Goal: Use online tool/utility: Utilize a website feature to perform a specific function

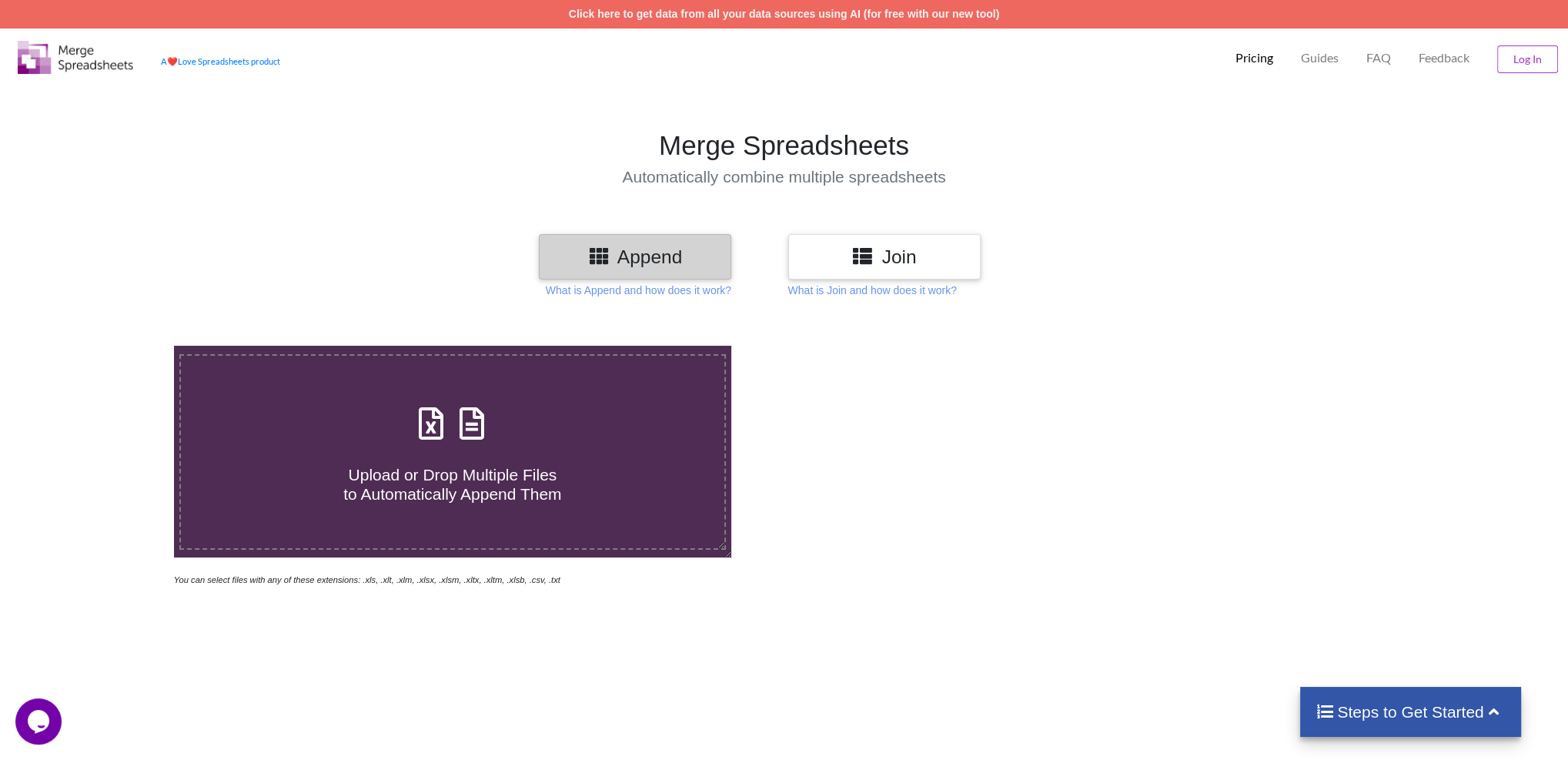
click at [519, 400] on div "Upload or Drop Multiple Files to Automatically Append Them" at bounding box center [452, 452] width 544 height 104
click at [113, 346] on input "Upload or Drop Multiple Files to Automatically Append Them" at bounding box center [113, 346] width 0 height 0
type input "C:\fakepath\m20488647 (1).csv"
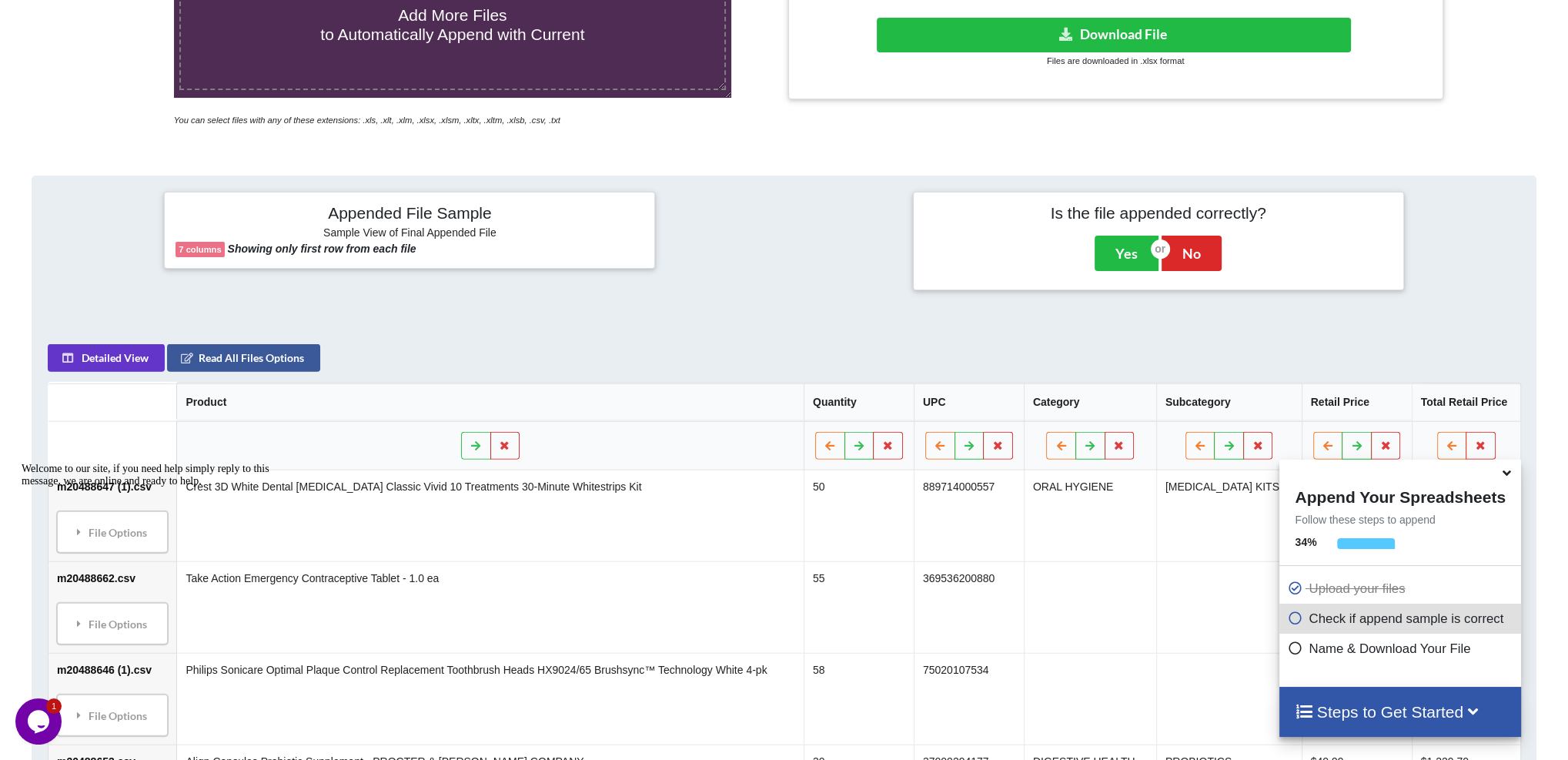
scroll to position [399, 0]
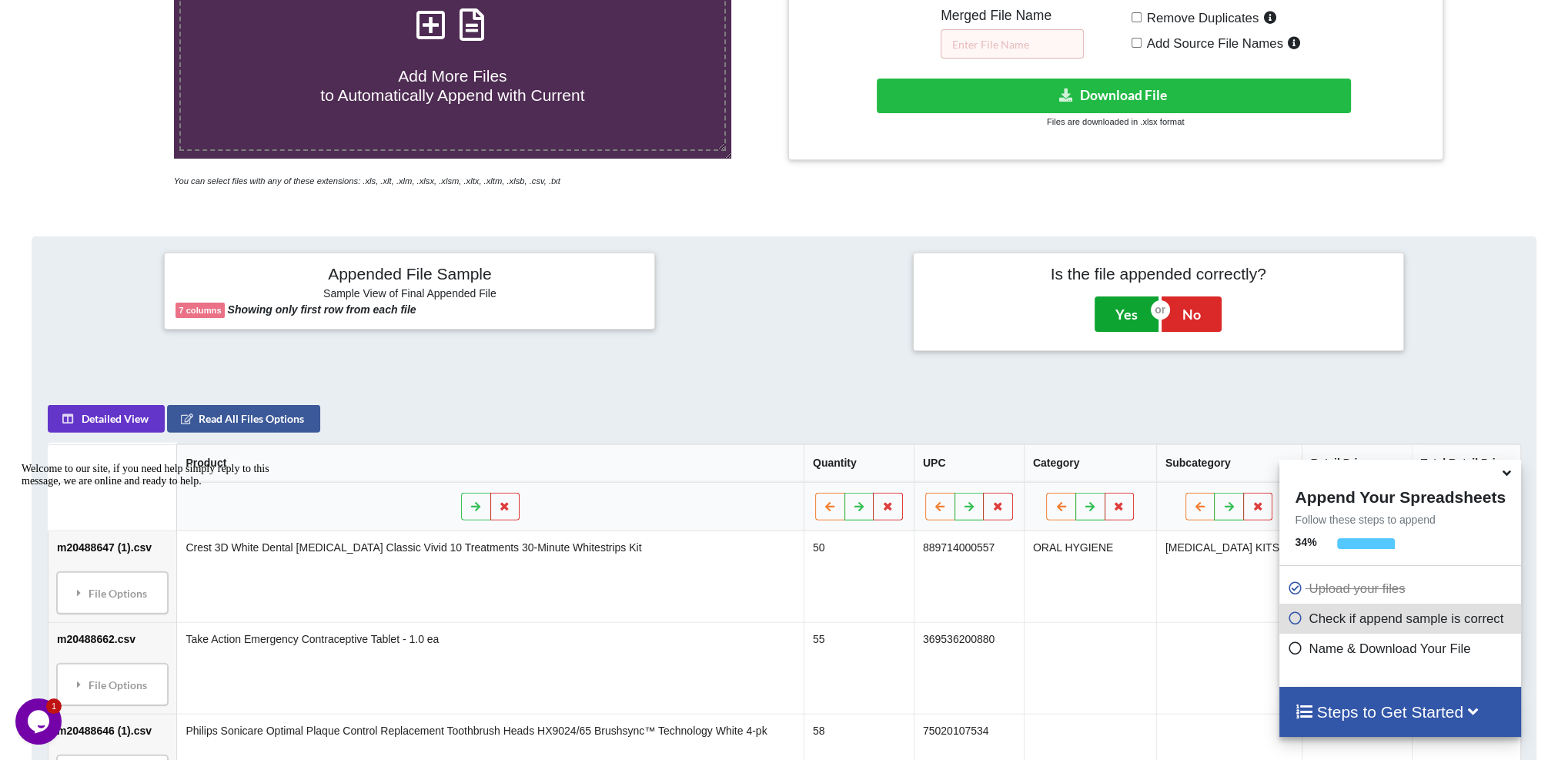
drag, startPoint x: 1117, startPoint y: 317, endPoint x: 871, endPoint y: 433, distance: 272.0
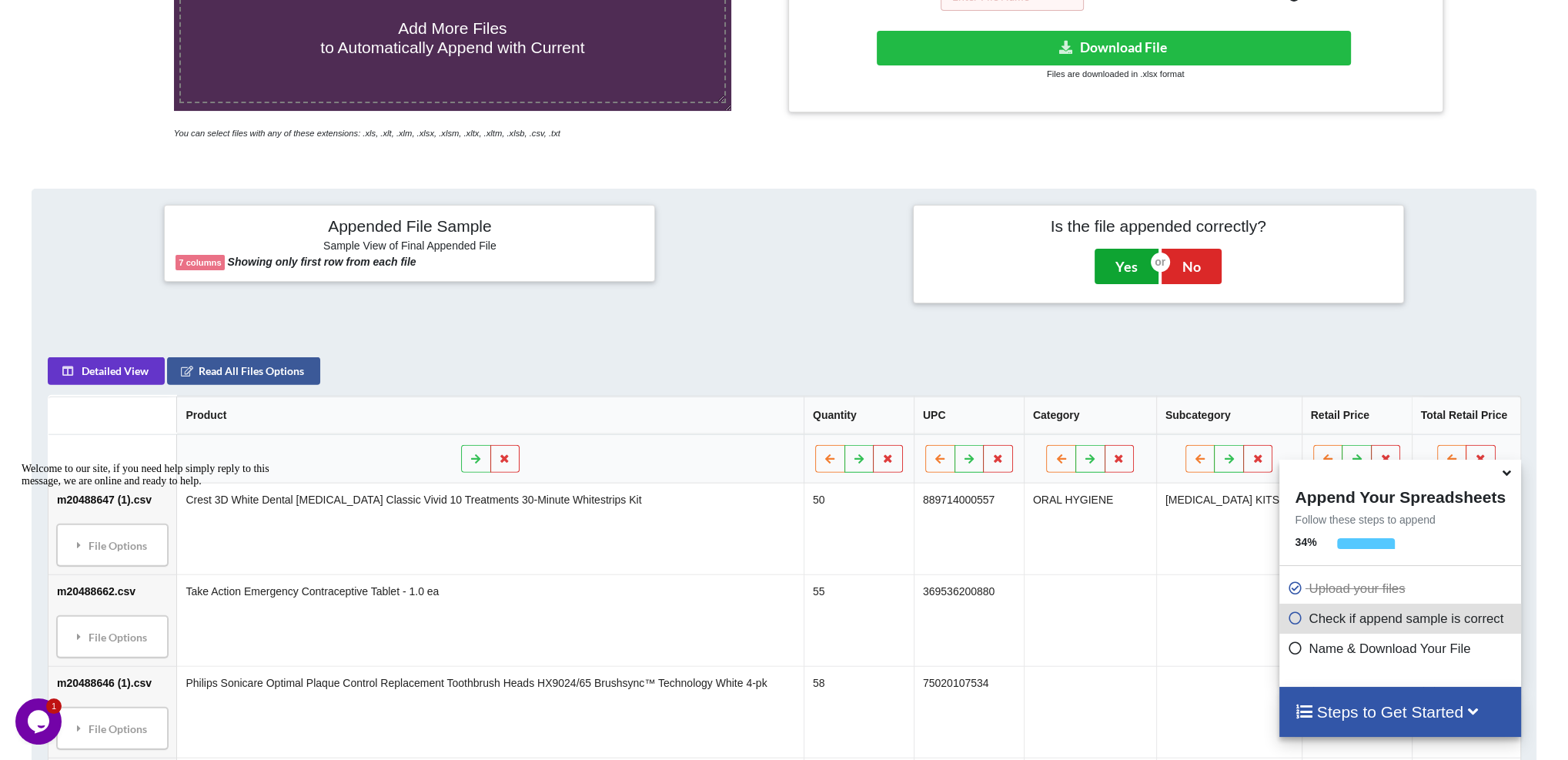
scroll to position [90, 0]
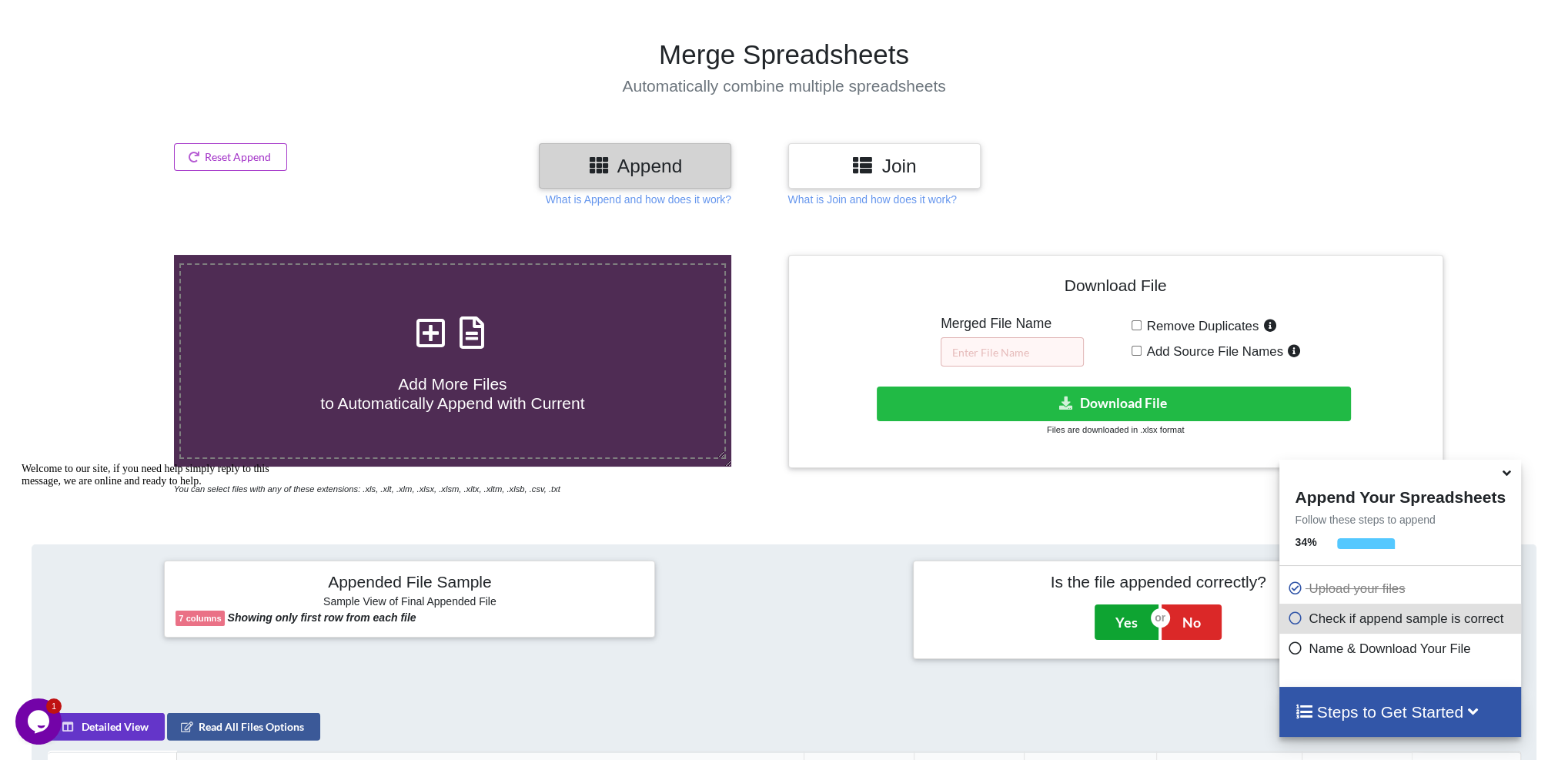
click at [1116, 612] on button "Yes" at bounding box center [1127, 622] width 64 height 35
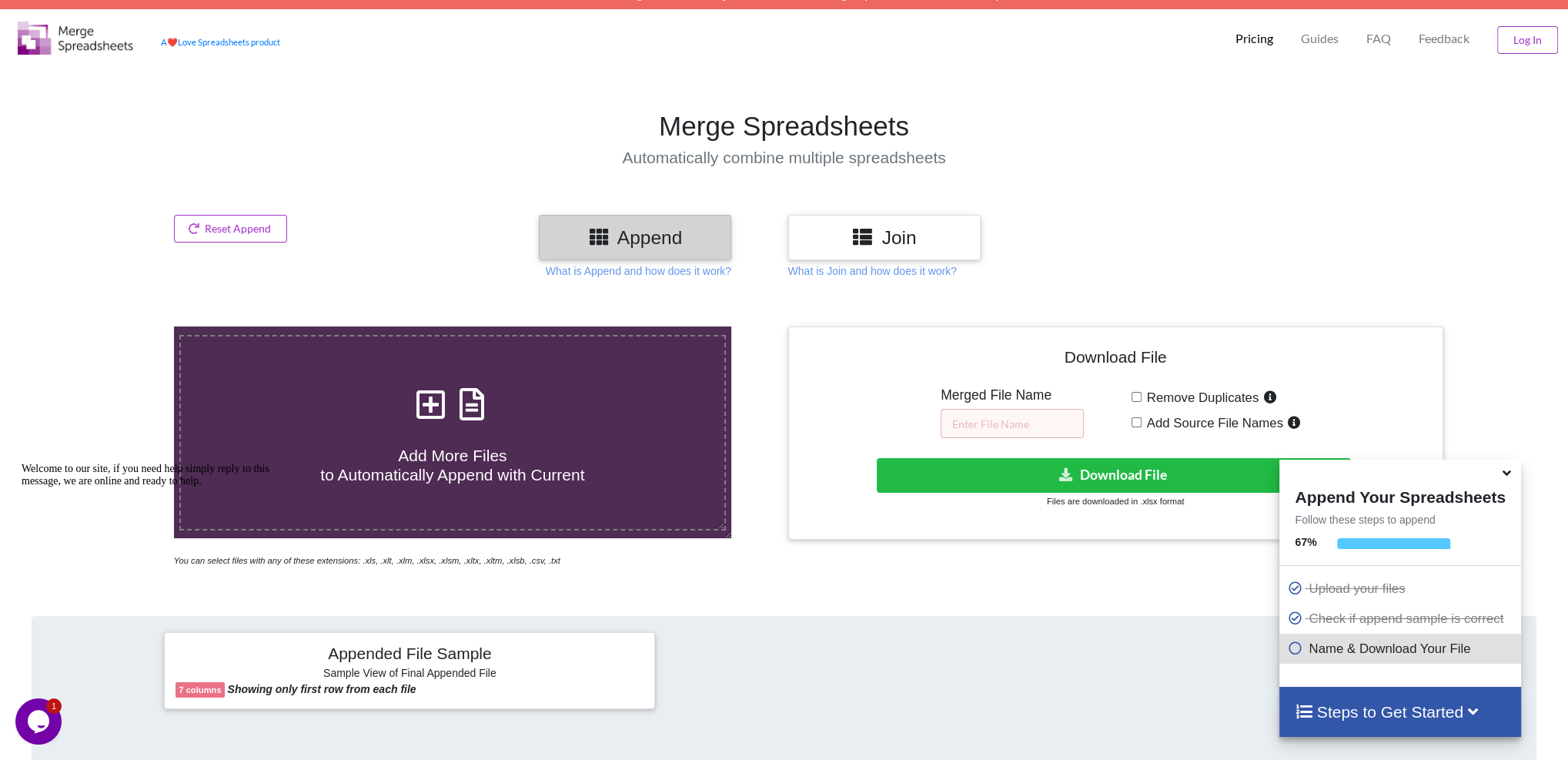
scroll to position [0, 0]
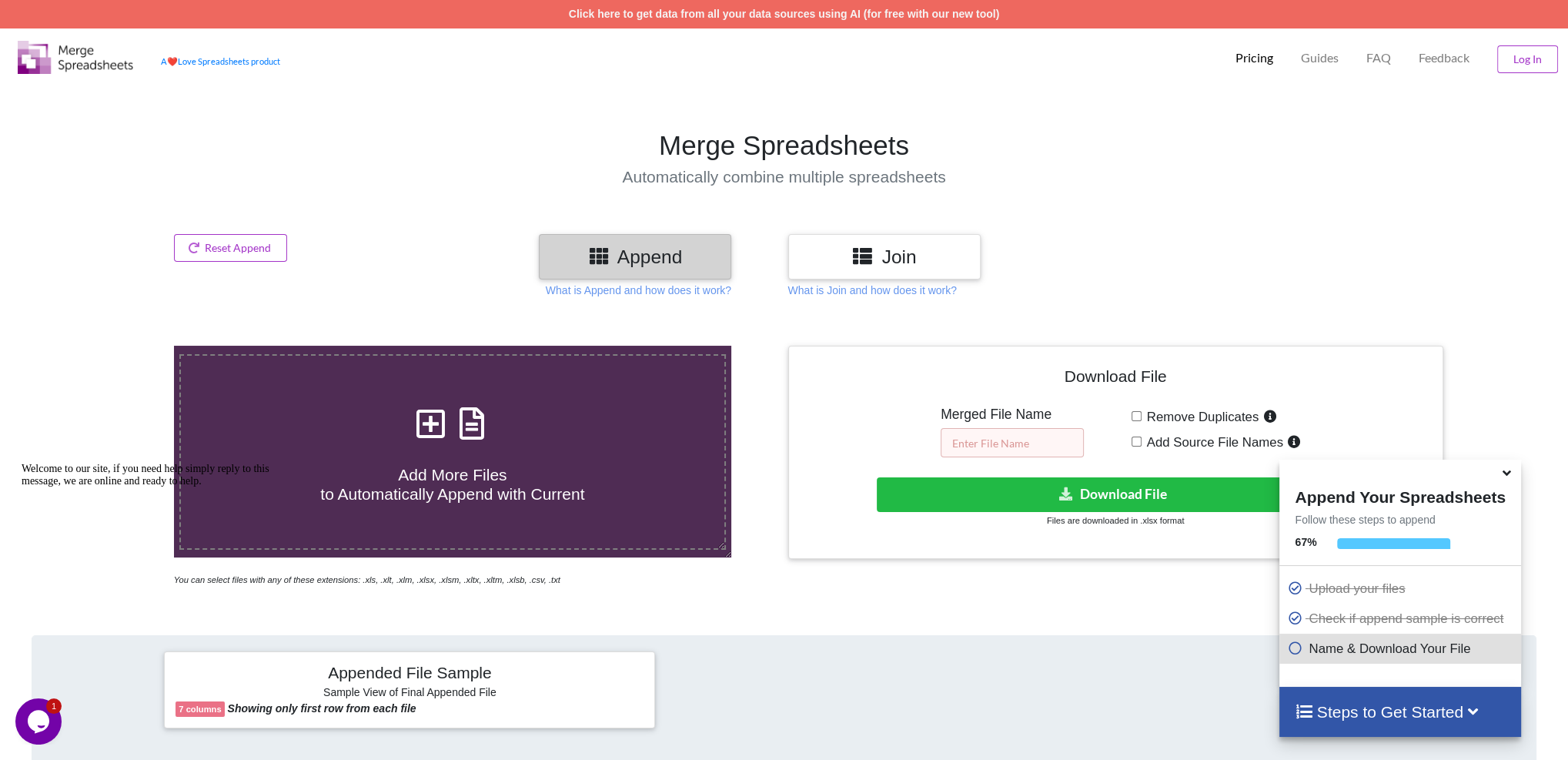
click at [1059, 440] on input "text" at bounding box center [1012, 442] width 143 height 29
type input "NEW Combined OTC Vegas"
click at [1233, 292] on div "What is Join and how does it work?" at bounding box center [1115, 290] width 663 height 15
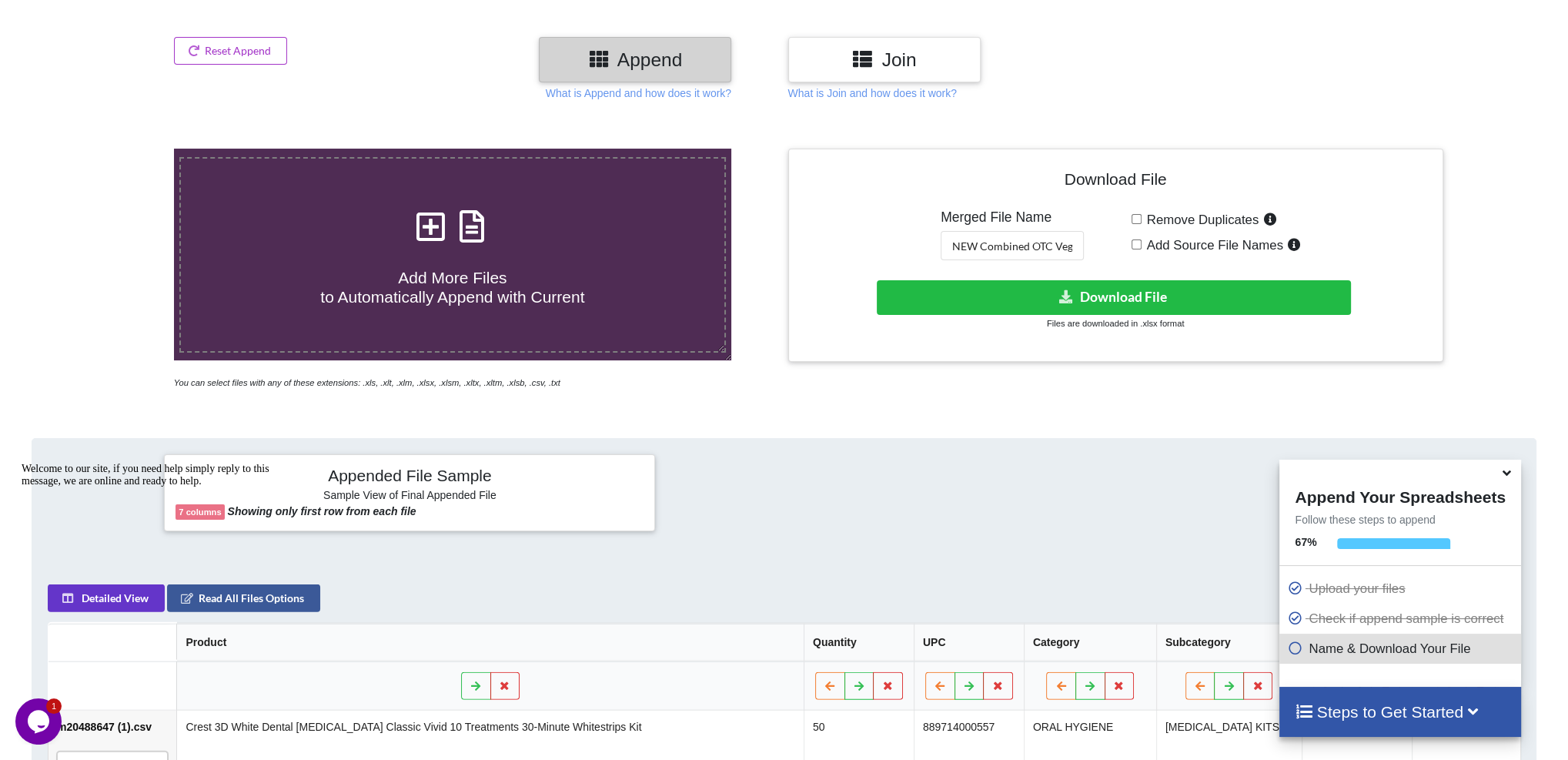
scroll to position [0, 0]
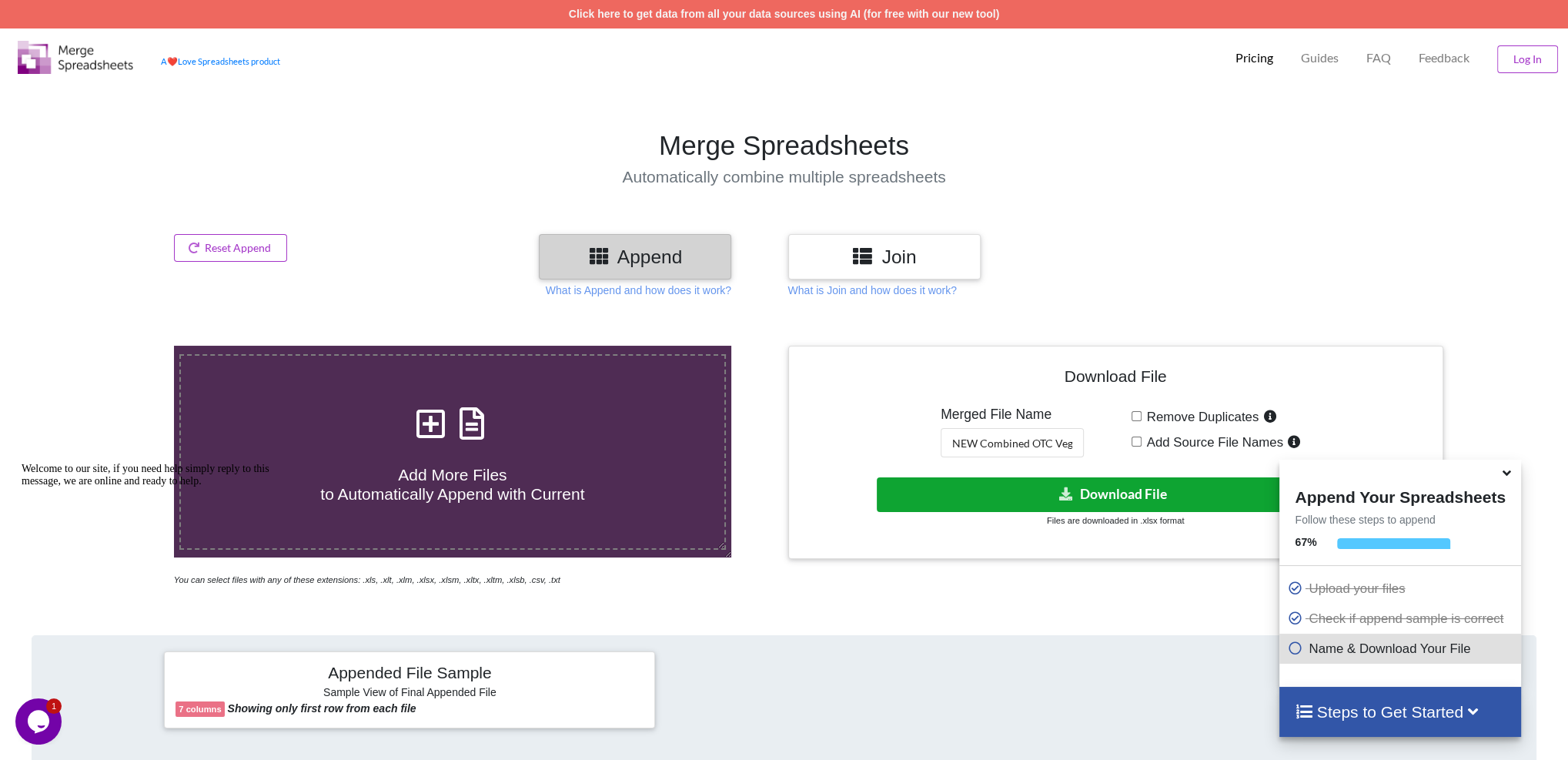
click at [1117, 505] on button "Download File" at bounding box center [1114, 494] width 474 height 34
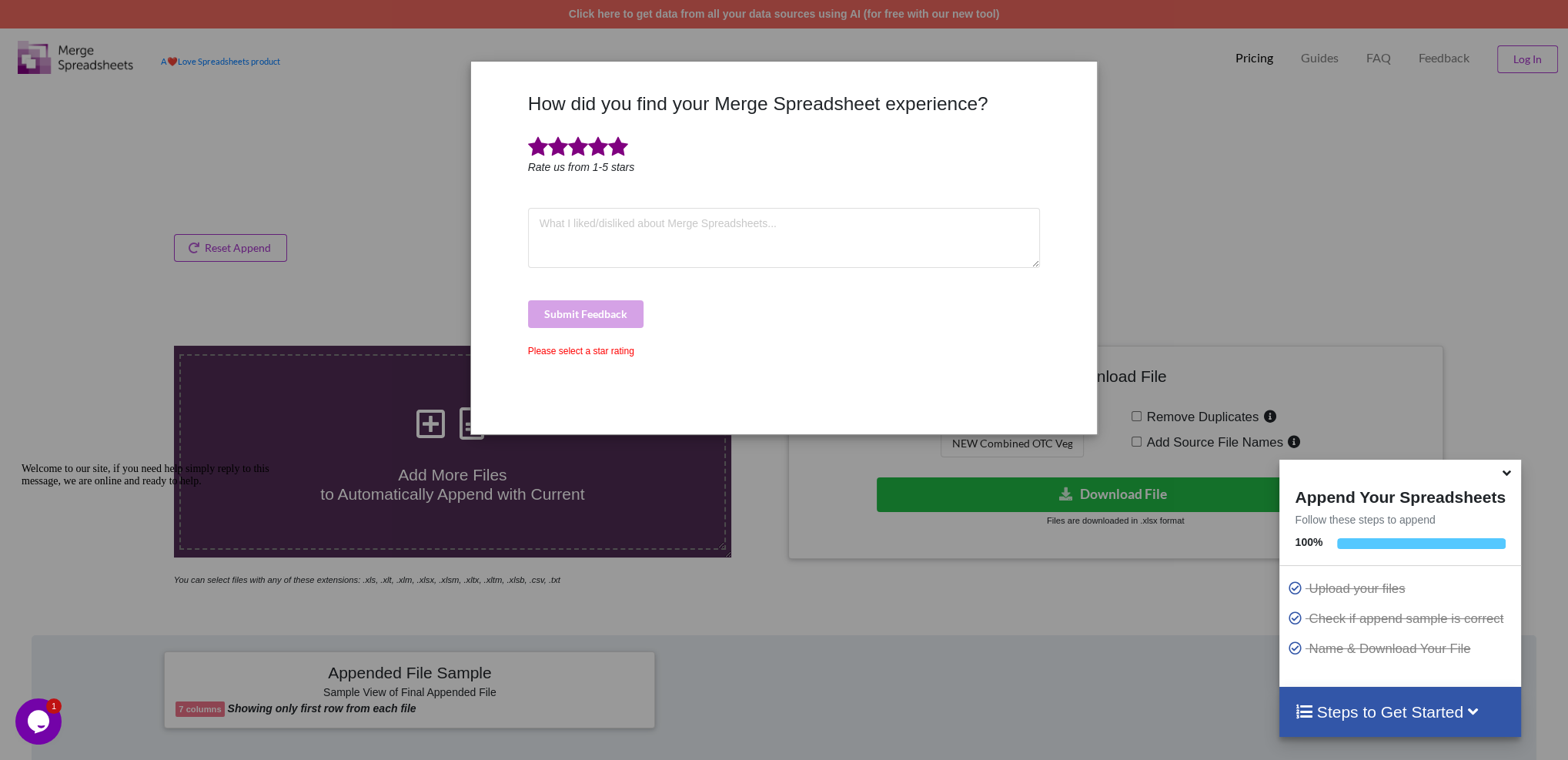
click at [614, 147] on span at bounding box center [618, 147] width 20 height 22
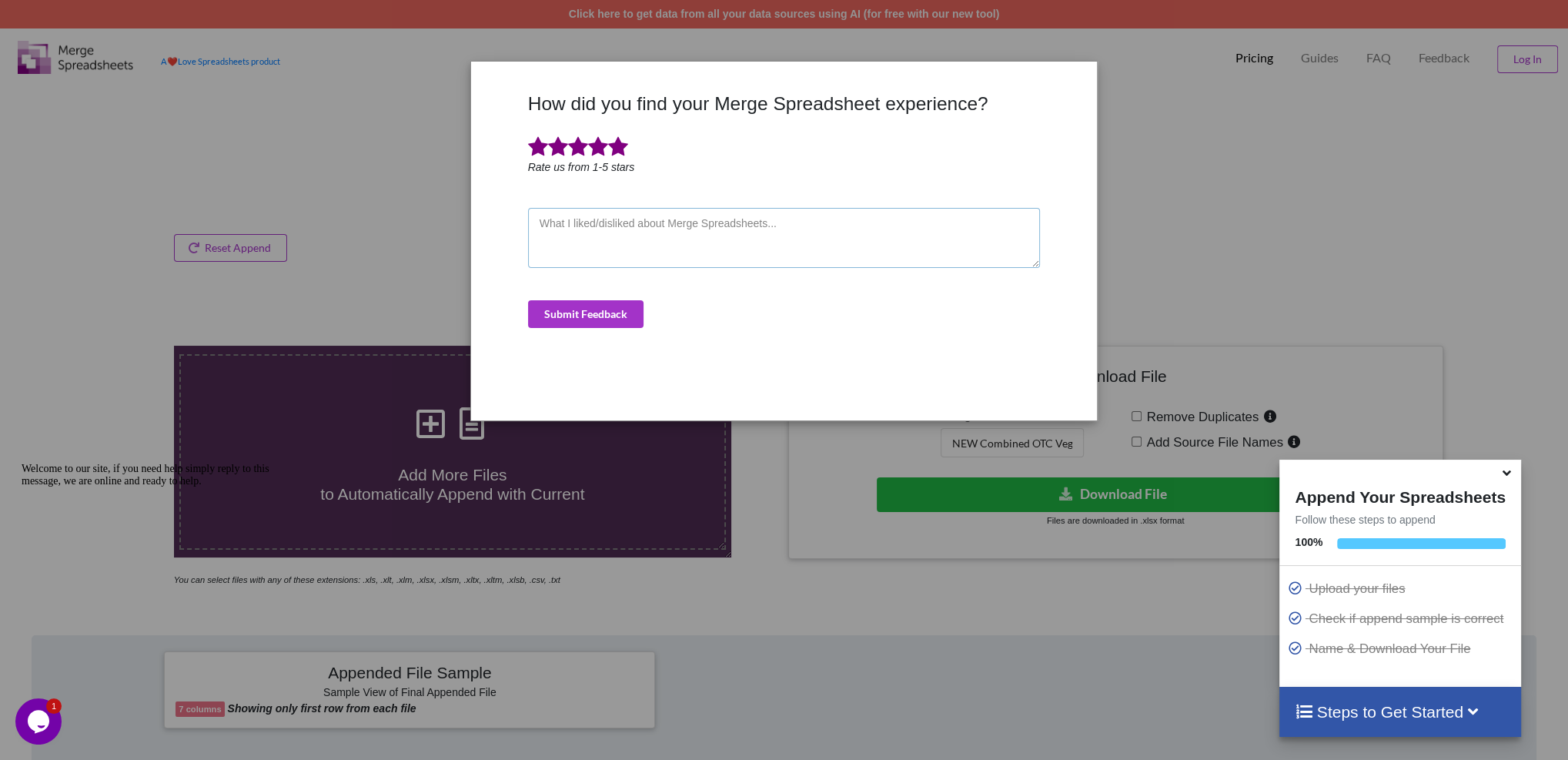
click at [617, 251] on textarea at bounding box center [784, 238] width 513 height 60
type textarea "Awesome!"
click at [601, 317] on button "Submit Feedback" at bounding box center [585, 313] width 116 height 28
